Goal: Complete application form

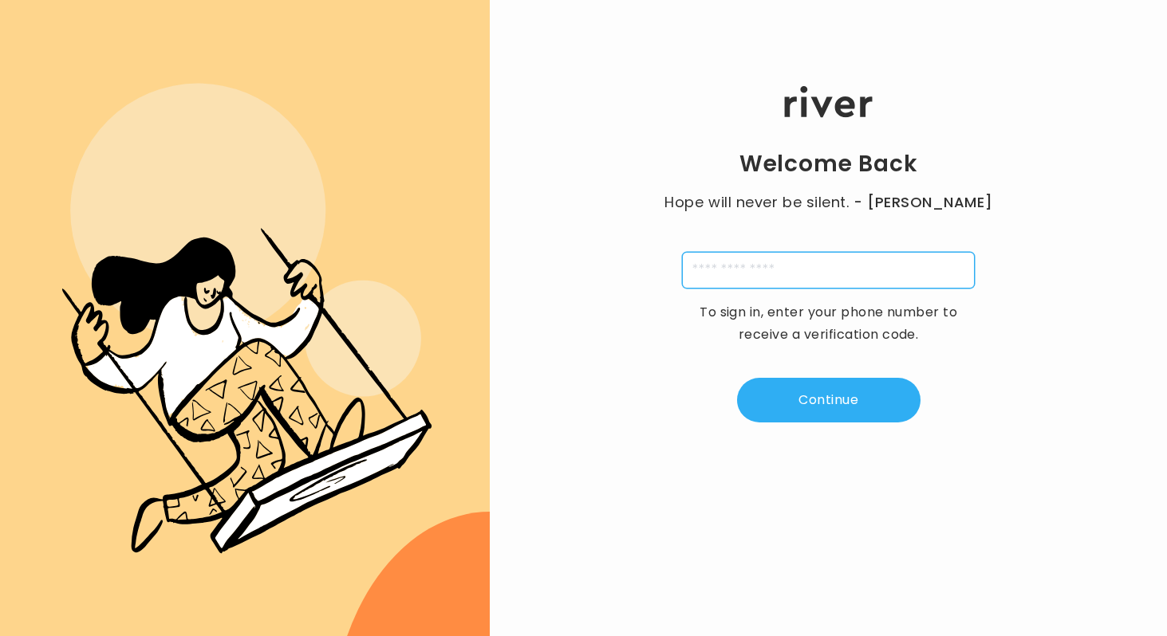
click at [820, 278] on input "tel" at bounding box center [828, 270] width 293 height 37
click at [839, 282] on input "tel" at bounding box center [828, 270] width 293 height 37
type input "**********"
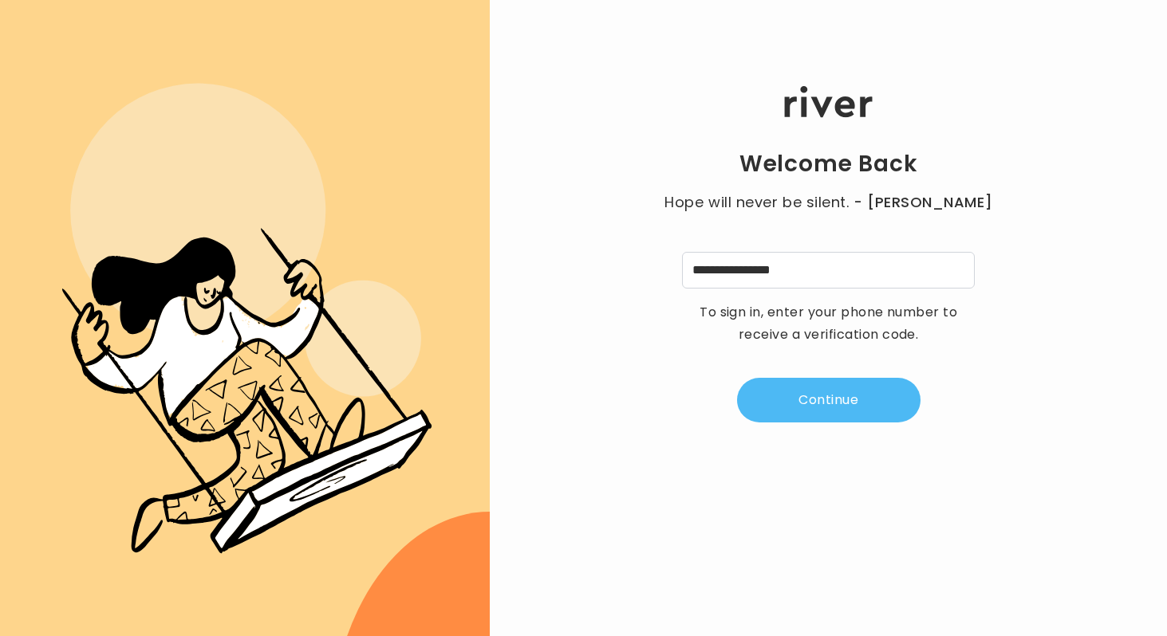
click at [821, 402] on button "Continue" at bounding box center [828, 400] width 183 height 45
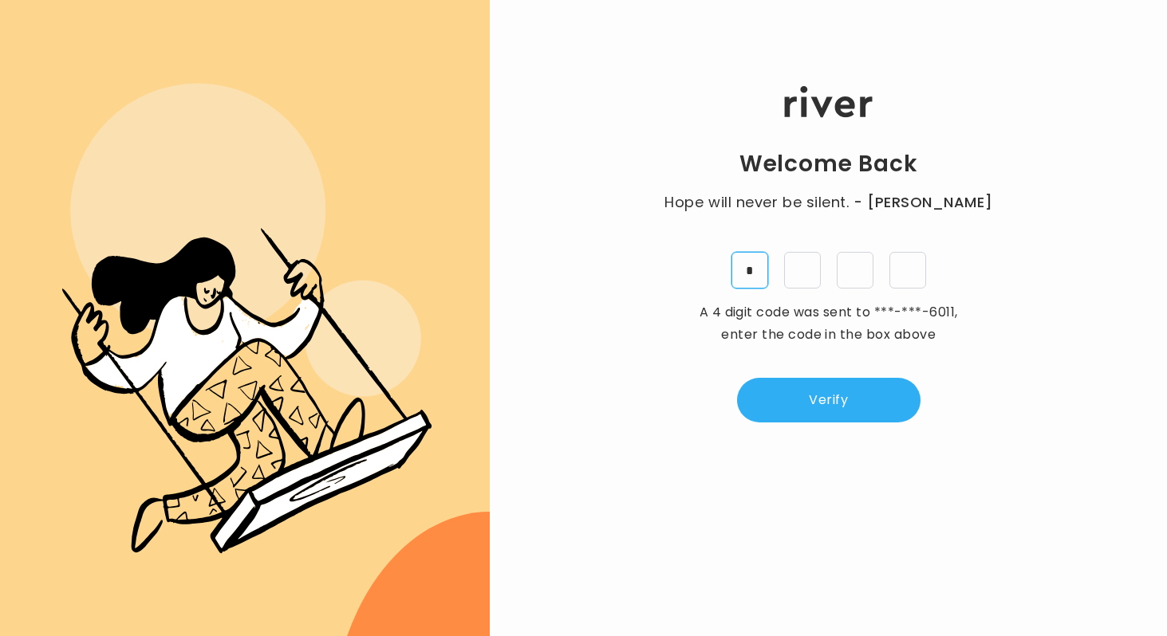
type input "*"
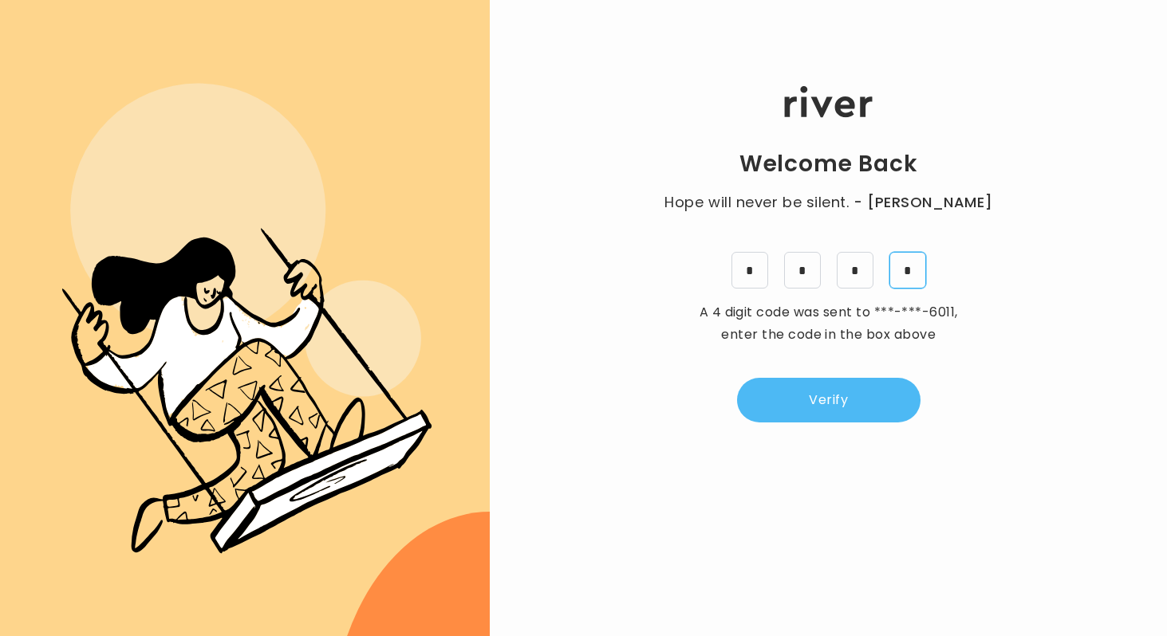
type input "*"
click at [807, 406] on button "Verify" at bounding box center [828, 400] width 183 height 45
